Goal: Check status: Check status

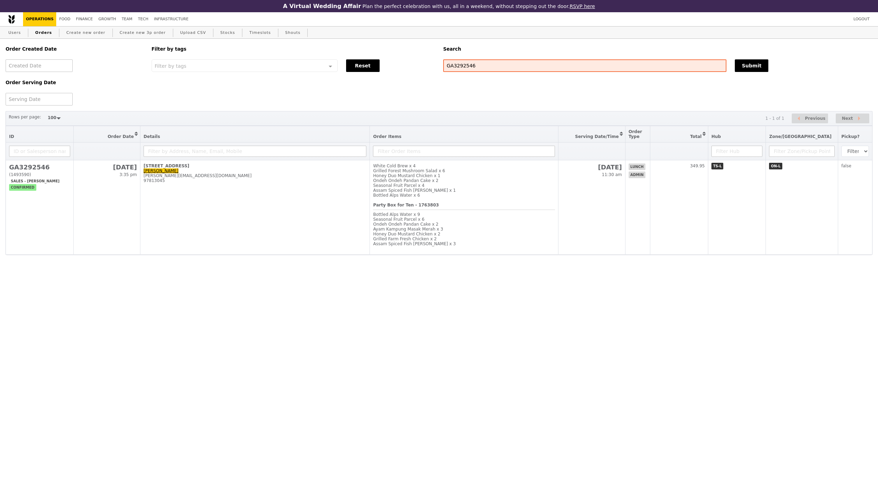
select select "100"
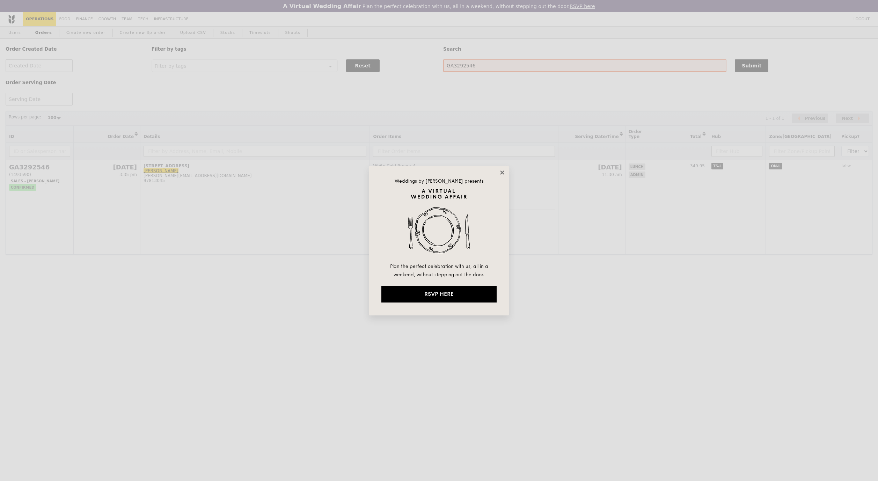
click at [504, 173] on icon at bounding box center [502, 172] width 6 height 6
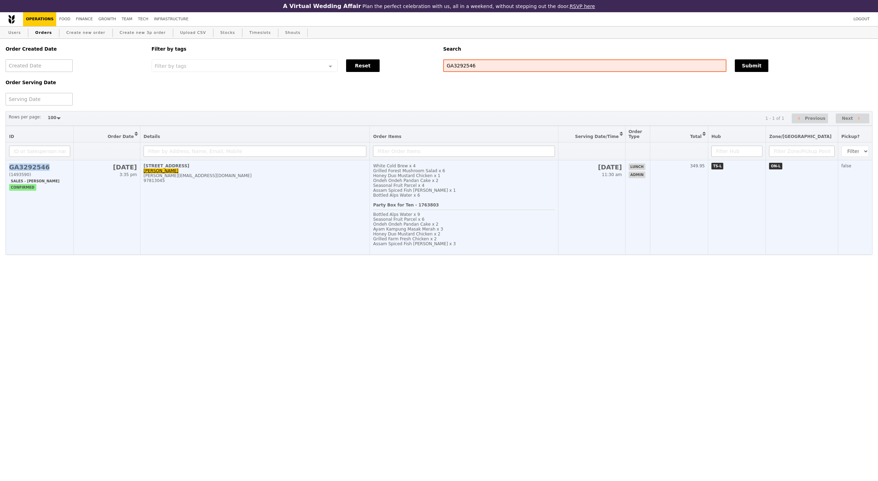
drag, startPoint x: 47, startPoint y: 170, endPoint x: 11, endPoint y: 170, distance: 36.3
click at [11, 170] on h2 "GA3292546" at bounding box center [39, 166] width 61 height 7
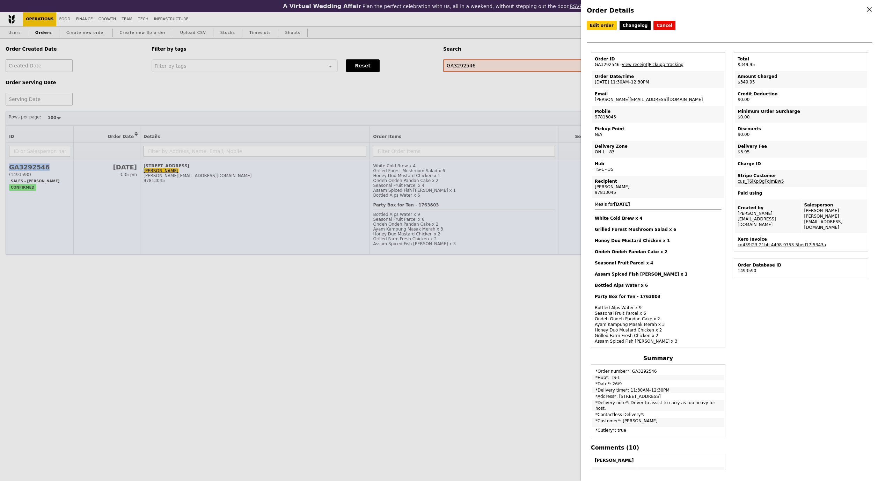
copy h2 "GA3292546"
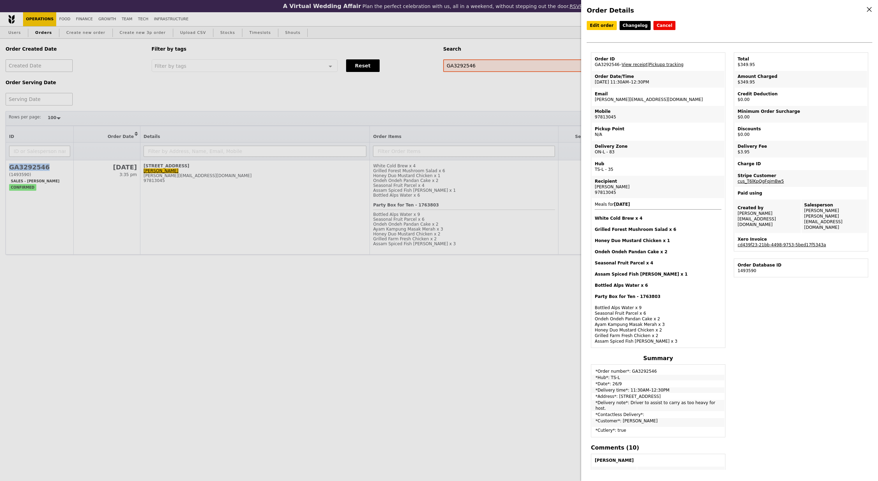
drag, startPoint x: 619, startPoint y: 64, endPoint x: 594, endPoint y: 64, distance: 24.8
click at [594, 64] on td "Order ID GA3292546 – View receipt | Pickupp tracking" at bounding box center [658, 61] width 132 height 17
copy td "GA3292546"
click at [666, 65] on link "Pickupp tracking" at bounding box center [666, 64] width 35 height 5
